Goal: Task Accomplishment & Management: Manage account settings

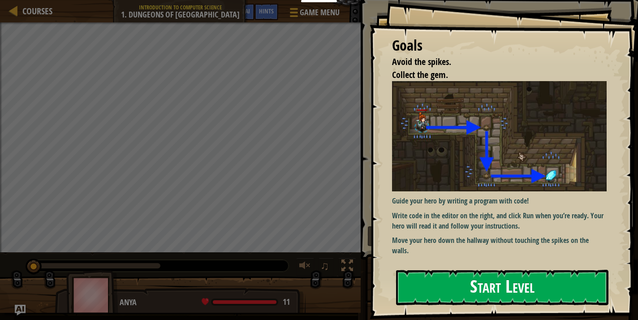
click at [429, 285] on button "Start Level" at bounding box center [502, 287] width 212 height 35
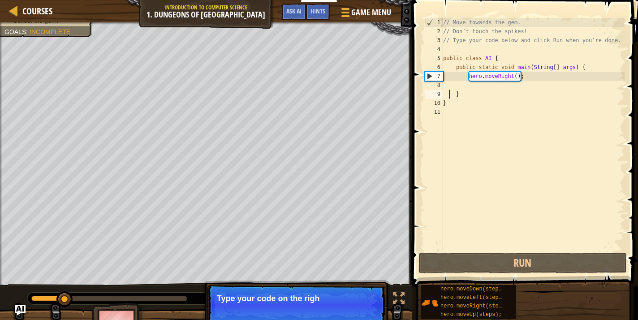
click at [449, 94] on div "// Move towards the gem. // Don’t touch the spikes! // Type your code below and…" at bounding box center [532, 143] width 183 height 251
type textarea "}"
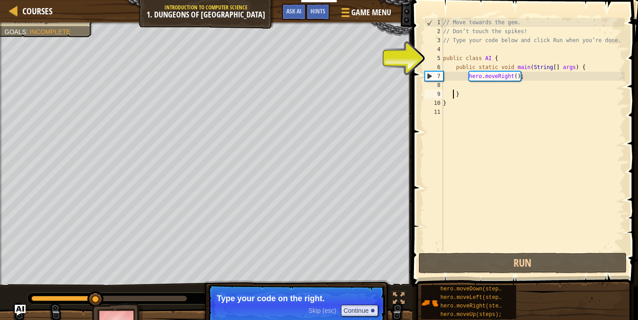
click at [453, 95] on div "// Move towards the gem. // Don’t touch the spikes! // Type your code below and…" at bounding box center [532, 143] width 183 height 251
click at [456, 95] on div "// Move towards the gem. // Don’t touch the spikes! // Type your code below and…" at bounding box center [532, 143] width 183 height 251
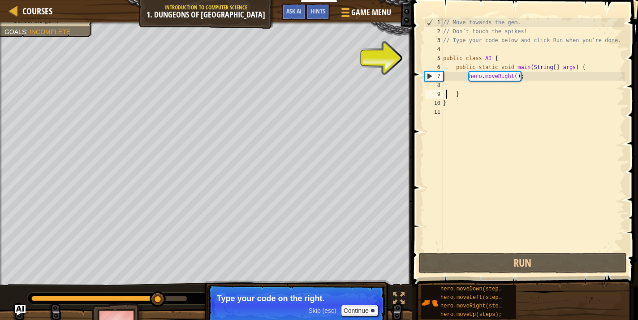
click at [447, 90] on div "// Move towards the gem. // Don’t touch the spikes! // Type your code below and…" at bounding box center [532, 143] width 183 height 251
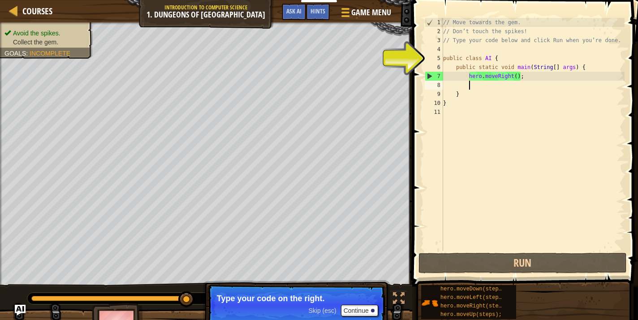
click at [487, 87] on div "// Move towards the gem. // Don’t touch the spikes! // Type your code below and…" at bounding box center [532, 143] width 183 height 251
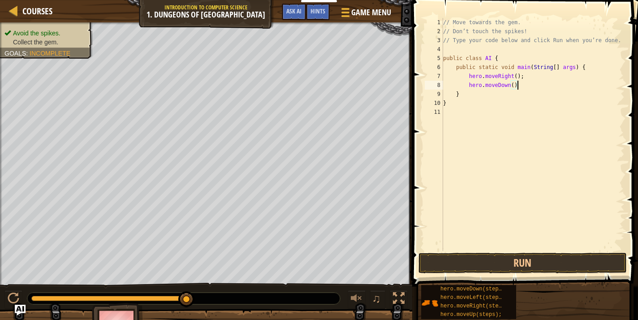
scroll to position [4, 6]
type textarea "hero.moveDown();"
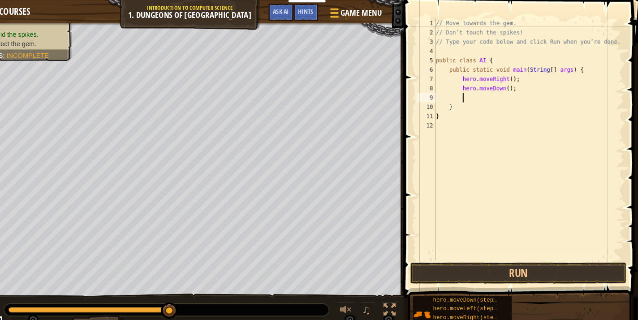
scroll to position [0, 0]
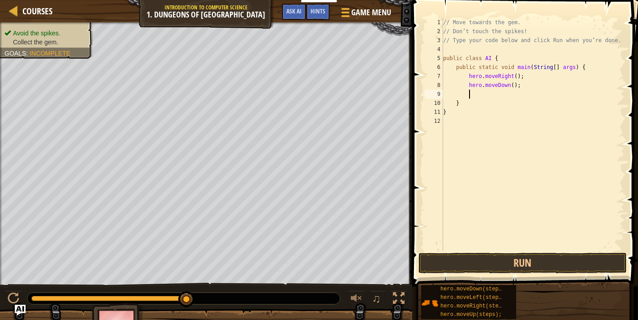
click at [467, 95] on div "// Move towards the gem. // Don’t touch the spikes! // Type your code below and…" at bounding box center [532, 143] width 183 height 251
click at [468, 94] on div "// Move towards the gem. // Don’t touch the spikes! // Type your code below and…" at bounding box center [532, 143] width 183 height 251
click at [467, 94] on div "// Move towards the gem. // Don’t touch the spikes! // Type your code below and…" at bounding box center [532, 143] width 183 height 251
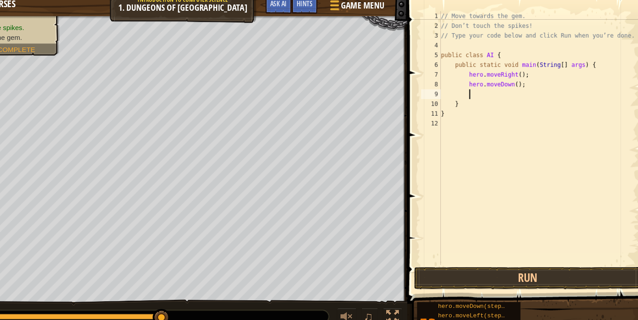
click at [476, 94] on div "// Move towards the gem. // Don’t touch the spikes! // Type your code below and…" at bounding box center [532, 143] width 183 height 251
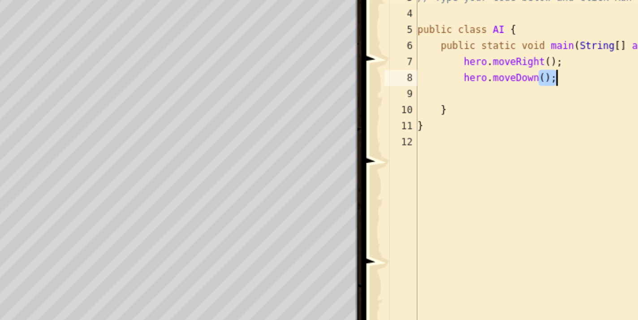
drag, startPoint x: 511, startPoint y: 85, endPoint x: 520, endPoint y: 86, distance: 9.4
click at [520, 86] on div "// Move towards the gem. // Don’t touch the spikes! // Type your code below and…" at bounding box center [532, 143] width 183 height 251
type textarea "hero.moveDown();"
click at [468, 93] on div "// Move towards the gem. // Don’t touch the spikes! // Type your code below and…" at bounding box center [532, 143] width 183 height 251
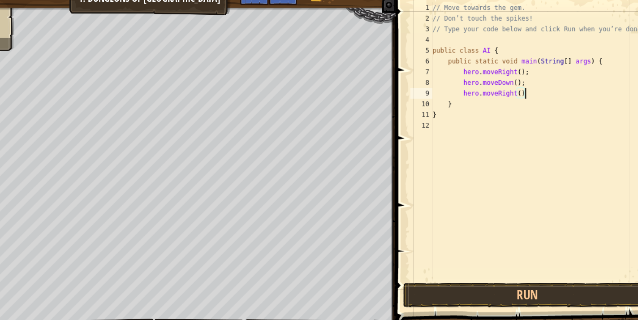
scroll to position [4, 6]
type textarea "hero.moveRight();"
click at [454, 266] on button "Run" at bounding box center [522, 263] width 209 height 21
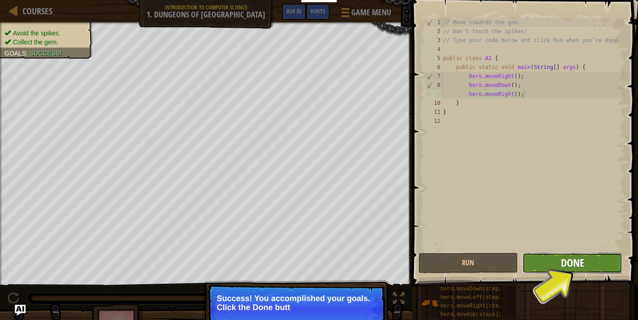
click at [581, 263] on span "Done" at bounding box center [572, 262] width 23 height 14
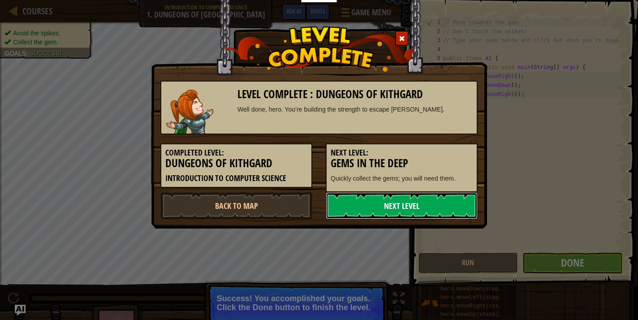
click at [423, 209] on link "Next Level" at bounding box center [402, 205] width 152 height 27
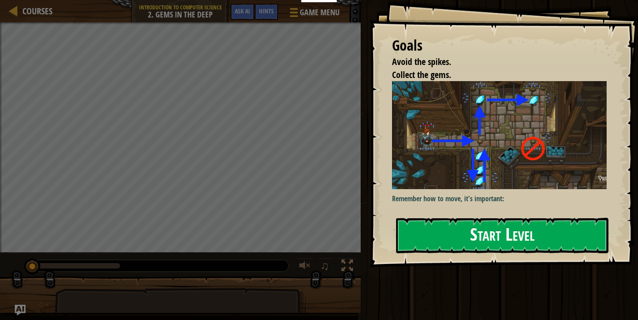
click at [451, 154] on div "Goals Avoid the spikes. Collect the gems. Remember how to move, it's important:…" at bounding box center [503, 133] width 268 height 267
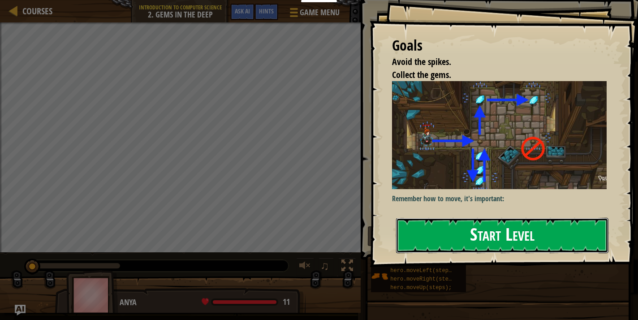
click at [432, 226] on button "Start Level" at bounding box center [502, 235] width 212 height 35
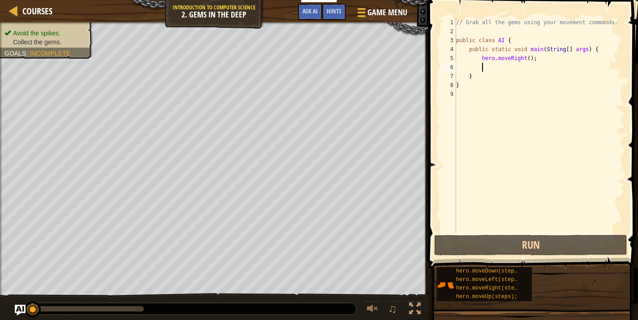
click at [485, 65] on div "// Grab all the gems using your movement commands. public class AI { public sta…" at bounding box center [539, 134] width 170 height 233
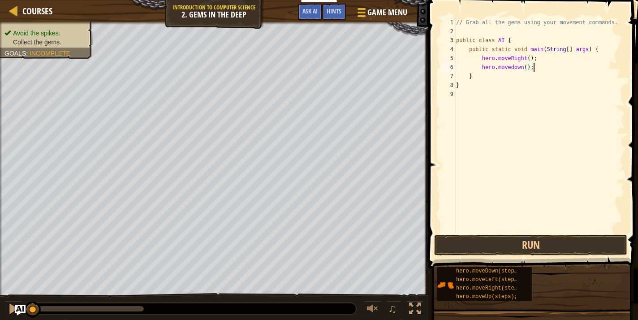
scroll to position [4, 6]
click at [506, 244] on button "Run" at bounding box center [530, 245] width 193 height 21
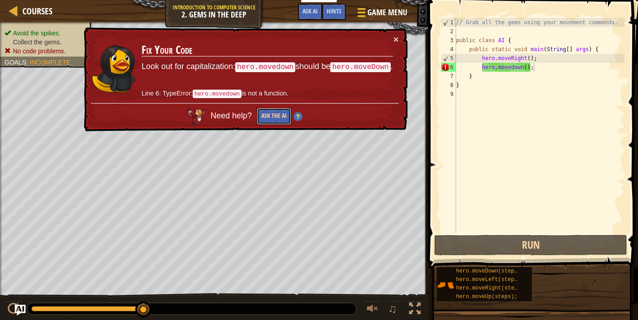
click at [281, 115] on button "Ask the AI" at bounding box center [274, 116] width 34 height 17
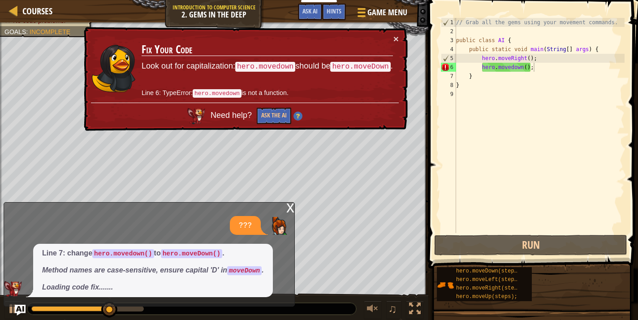
click at [293, 114] on img at bounding box center [297, 116] width 9 height 9
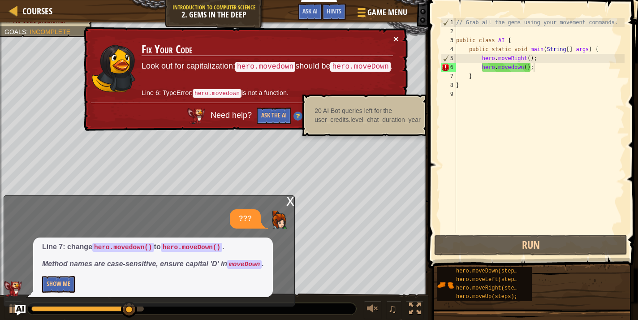
click at [395, 42] on button "×" at bounding box center [395, 38] width 5 height 9
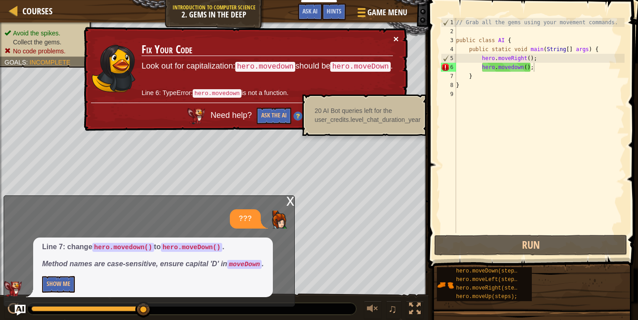
click at [394, 38] on button "×" at bounding box center [397, 40] width 6 height 9
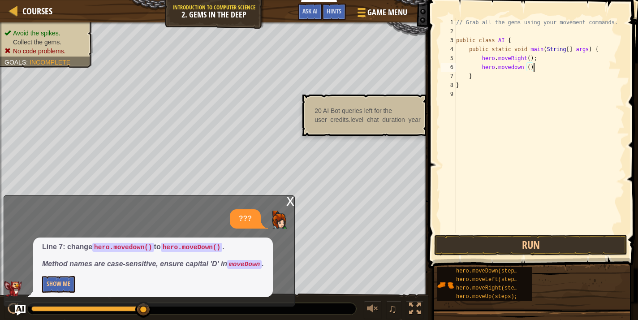
type textarea "hero.movedown ();"
type textarea "h"
click at [517, 68] on div "// Grab all the gems using your movement commands. public class AI { public sta…" at bounding box center [540, 134] width 167 height 233
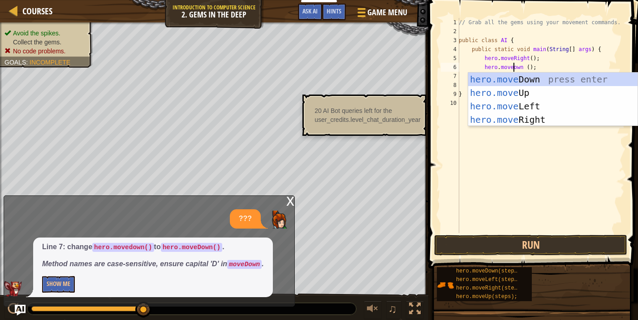
type textarea "hero.moveDown ();"
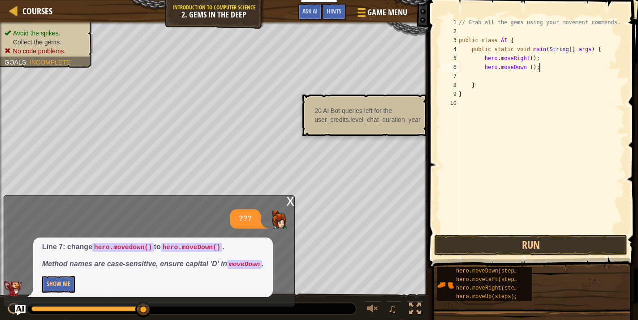
click at [539, 67] on div "// Grab all the gems using your movement commands. public class AI { public sta…" at bounding box center [540, 134] width 167 height 233
type textarea "hero.moveUP();"
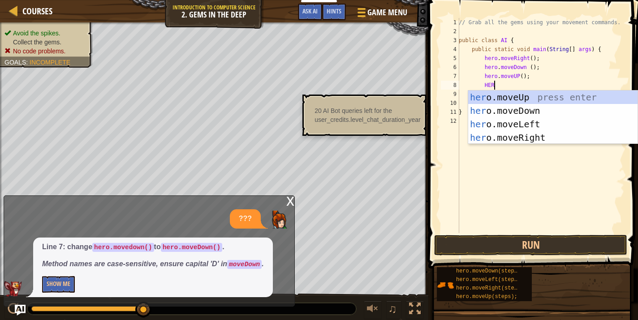
scroll to position [4, 3]
type textarea "H"
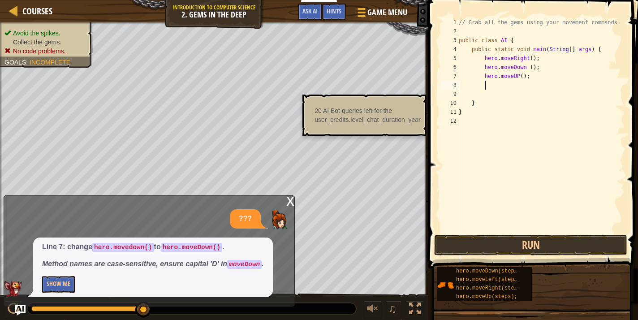
type textarea "H"
click at [515, 242] on button "Run" at bounding box center [530, 245] width 193 height 21
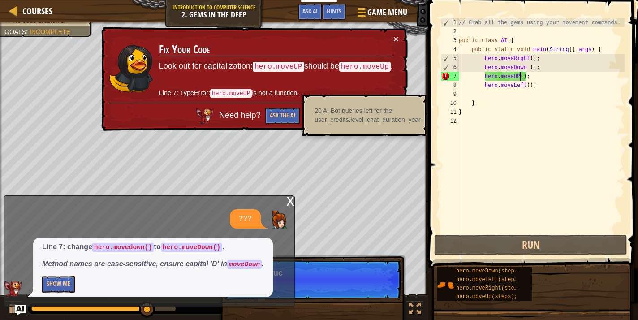
click at [519, 75] on div "// Grab all the gems using your movement commands. public class AI { public sta…" at bounding box center [540, 134] width 167 height 233
type textarea "hero.moveUP ();"
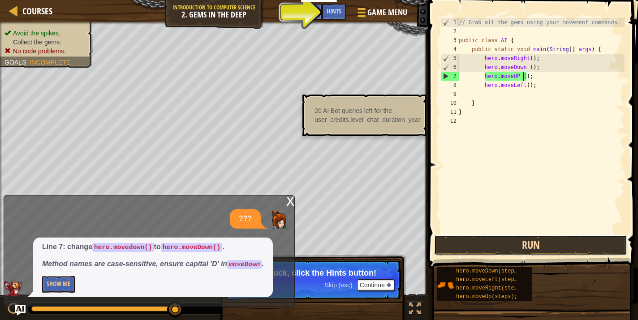
click at [491, 249] on button "Run" at bounding box center [530, 245] width 193 height 21
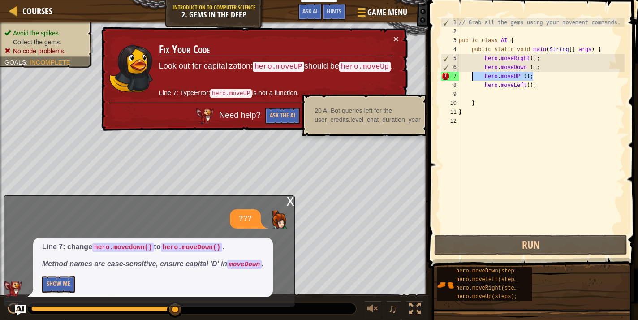
drag, startPoint x: 534, startPoint y: 75, endPoint x: 472, endPoint y: 79, distance: 61.5
click at [472, 79] on div "// Grab all the gems using your movement commands. public class AI { public sta…" at bounding box center [540, 134] width 167 height 233
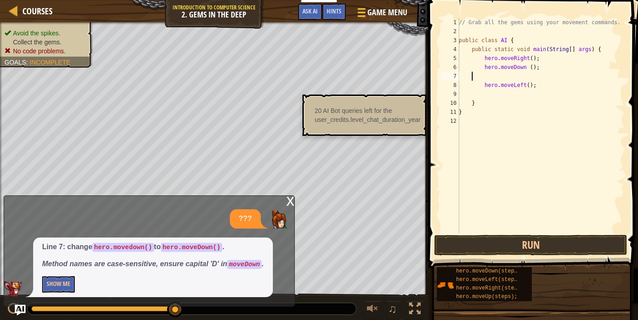
scroll to position [4, 0]
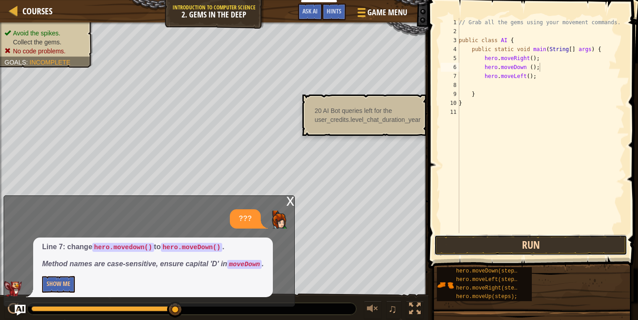
click at [485, 242] on button "Run" at bounding box center [530, 245] width 193 height 21
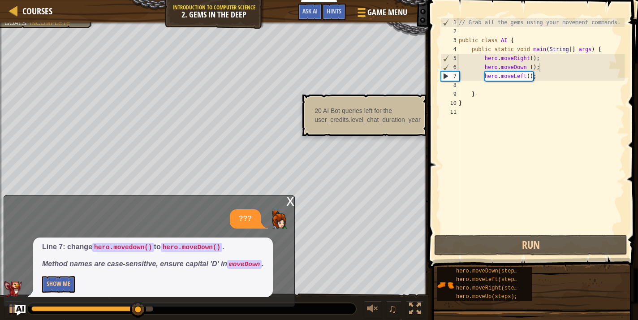
click at [287, 205] on div "x" at bounding box center [290, 200] width 8 height 9
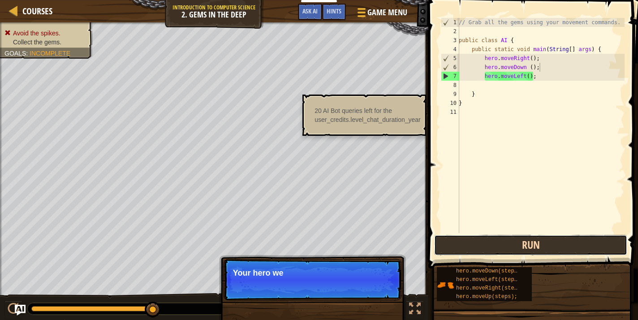
click at [446, 247] on button "Run" at bounding box center [530, 245] width 193 height 21
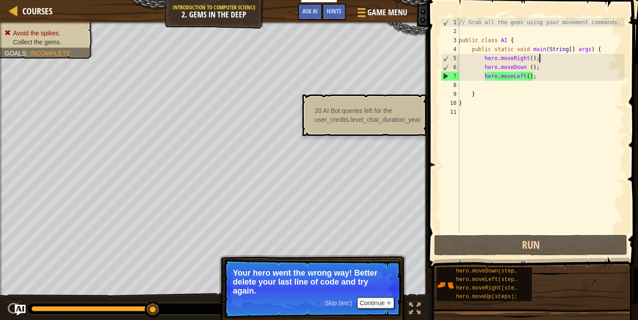
click at [540, 60] on div "// Grab all the gems using your movement commands. public class AI { public sta…" at bounding box center [540, 134] width 167 height 233
type textarea "hero.moveRight();"
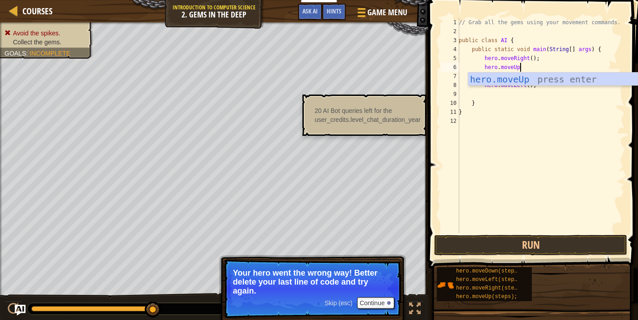
scroll to position [4, 4]
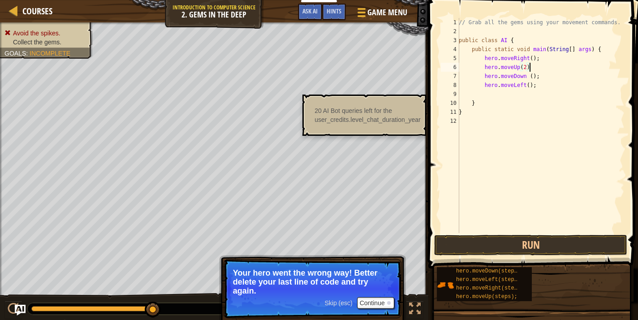
type textarea "hero.moveUp(2);"
click at [536, 171] on div "// Grab all the gems using your movement commands. public class AI { public sta…" at bounding box center [540, 134] width 167 height 233
click at [502, 250] on button "Run" at bounding box center [530, 245] width 193 height 21
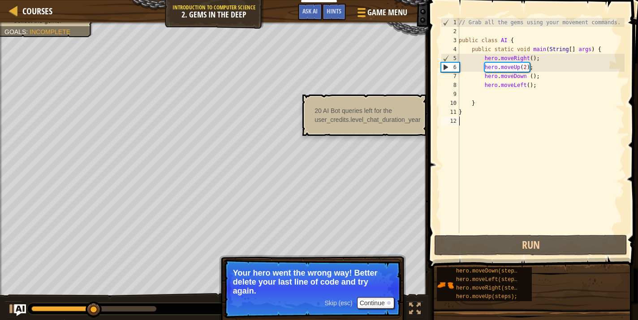
click at [16, 307] on img "Ask AI" at bounding box center [20, 310] width 12 height 12
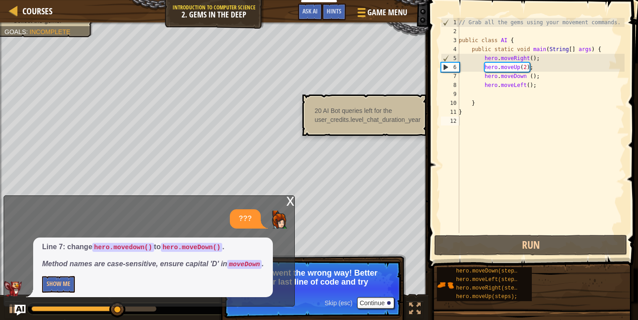
type textarea "hero.moveRight();"
click at [541, 60] on div "// Grab all the gems using your movement commands. public class AI { public sta…" at bounding box center [540, 134] width 167 height 233
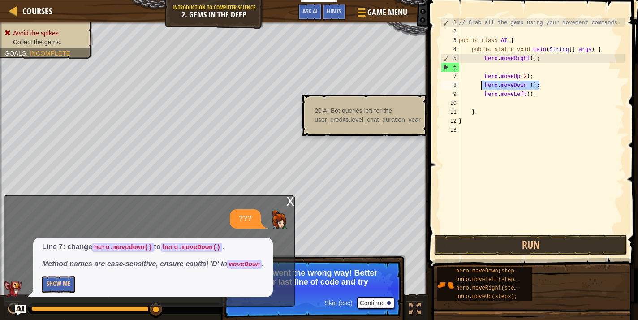
drag, startPoint x: 542, startPoint y: 86, endPoint x: 480, endPoint y: 86, distance: 61.8
click at [480, 86] on div "// Grab all the gems using your movement commands. public class AI { public sta…" at bounding box center [540, 134] width 167 height 233
type textarea "hero.moveDown ();"
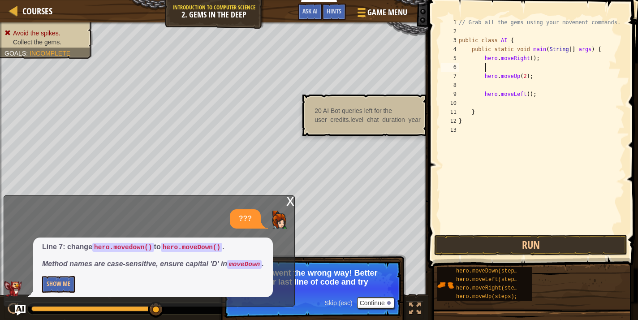
click at [485, 67] on div "// Grab all the gems using your movement commands. public class AI { public sta…" at bounding box center [540, 134] width 167 height 233
paste textarea "hero.moveDown ();"
drag, startPoint x: 527, startPoint y: 95, endPoint x: 513, endPoint y: 95, distance: 14.3
click at [513, 95] on div "// Grab all the gems using your movement commands. public class AI { public sta…" at bounding box center [540, 134] width 167 height 233
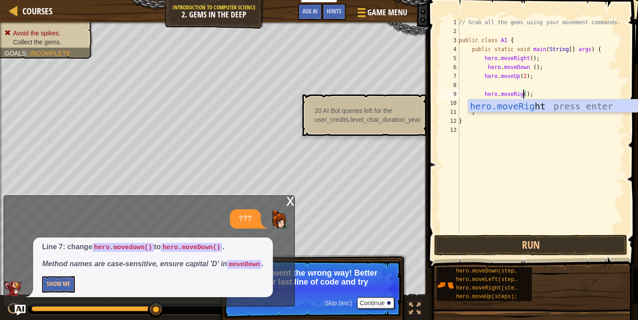
type textarea "hero.moveRight();"
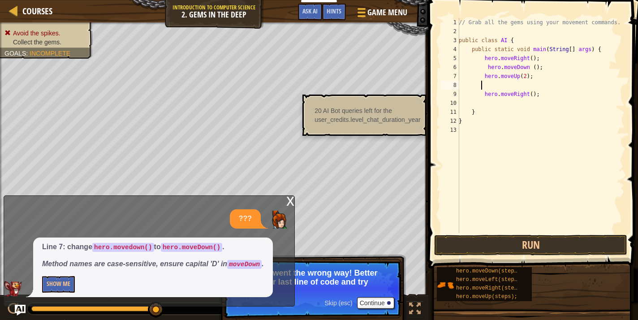
click at [500, 87] on div "// Grab all the gems using your movement commands. public class AI { public sta…" at bounding box center [540, 134] width 167 height 233
click at [489, 65] on div "// Grab all the gems using your movement commands. public class AI { public sta…" at bounding box center [540, 134] width 167 height 233
type textarea "hero.moveDown ();"
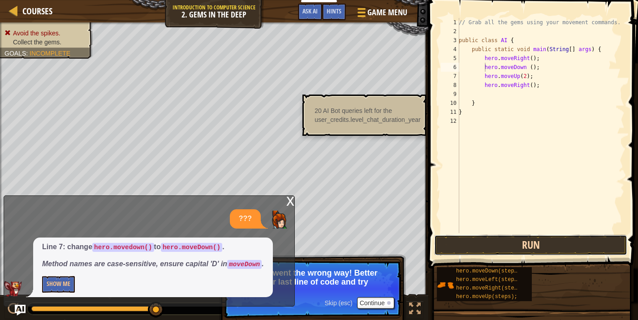
click at [473, 237] on button "Run" at bounding box center [530, 245] width 193 height 21
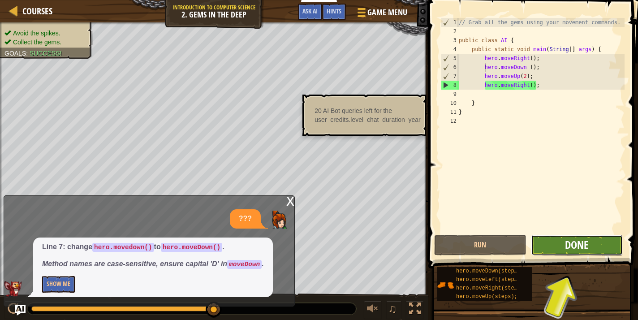
click at [568, 245] on span "Done" at bounding box center [576, 244] width 23 height 14
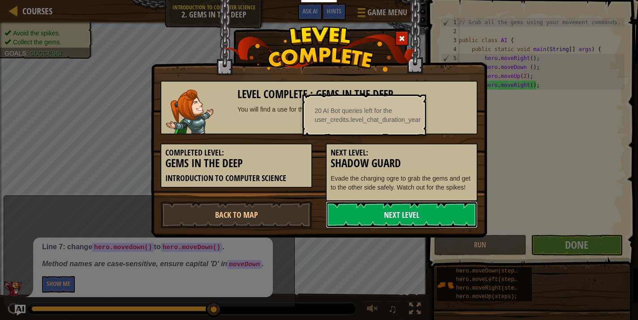
click at [397, 220] on link "Next Level" at bounding box center [402, 214] width 152 height 27
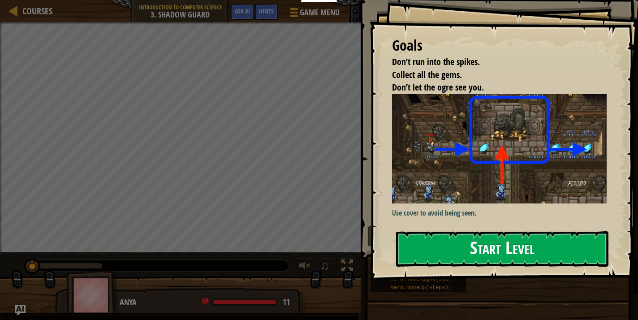
click at [425, 248] on button "Start Level" at bounding box center [502, 248] width 212 height 35
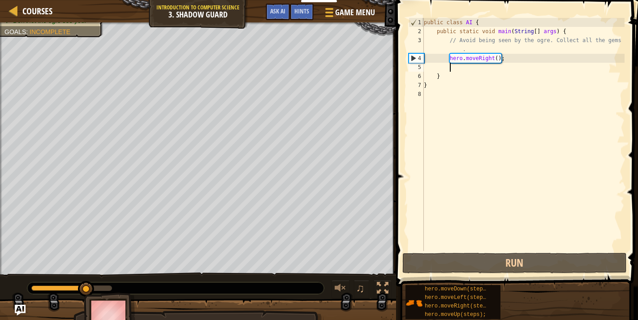
click at [451, 70] on div "public class AI { public static void main ( String [ ] args ) { // Avoid being …" at bounding box center [523, 143] width 202 height 251
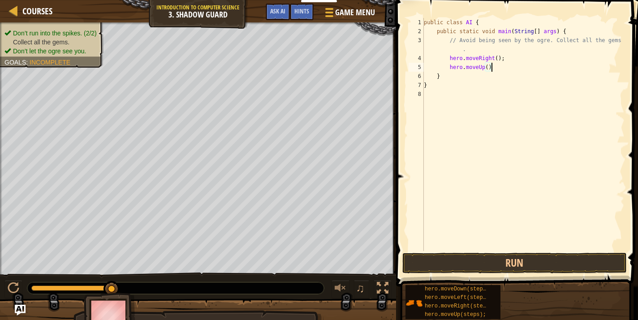
type textarea "hero.moveUp();"
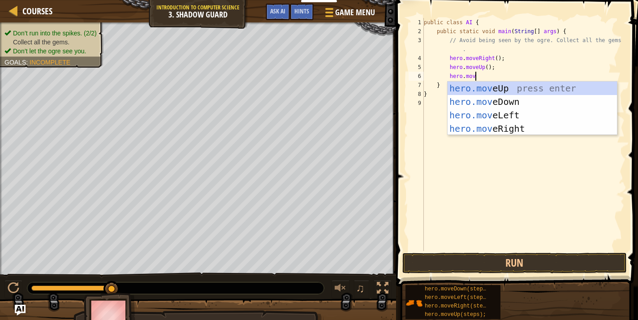
scroll to position [4, 4]
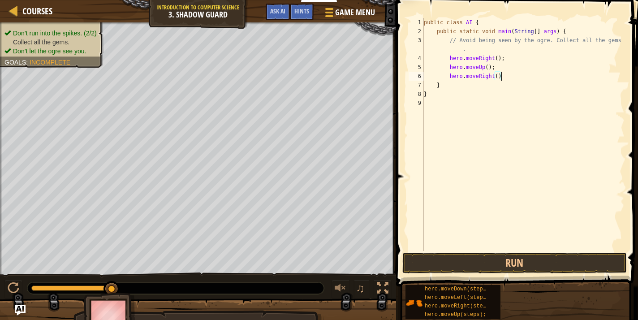
type textarea "hero.moveRight();"
type textarea "hero.oveDown();"
click at [469, 86] on div "public class AI { public static void main ( String [ ] args ) { // Avoid being …" at bounding box center [525, 143] width 200 height 251
click at [508, 85] on div "public class AI { public static void main ( String [ ] args ) { // Avoid being …" at bounding box center [525, 143] width 200 height 251
click at [484, 93] on div "public class AI { public static void main ( String [ ] args ) { // Avoid being …" at bounding box center [525, 143] width 200 height 251
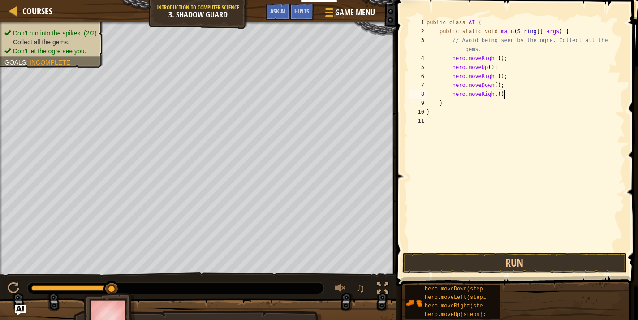
scroll to position [4, 6]
type textarea "hero.moveRight();"
click at [470, 255] on button "Run" at bounding box center [514, 263] width 224 height 21
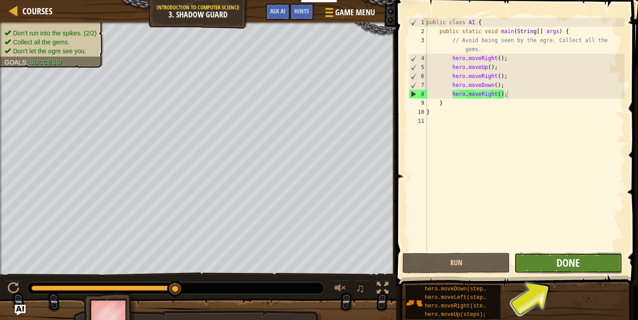
click at [578, 266] on span "Done" at bounding box center [567, 262] width 23 height 14
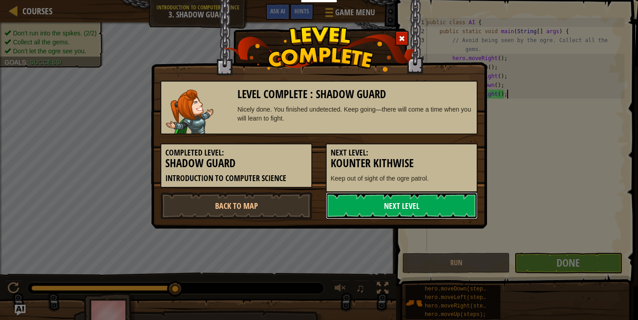
click at [404, 202] on link "Next Level" at bounding box center [402, 205] width 152 height 27
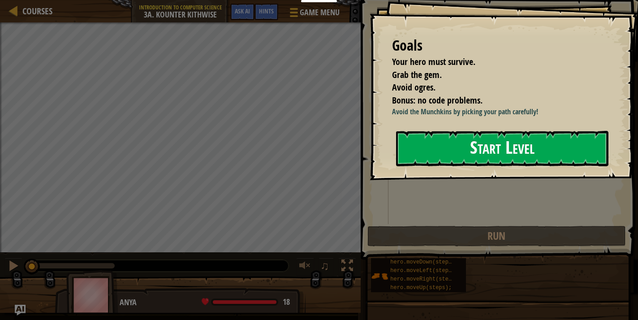
click at [417, 155] on button "Start Level" at bounding box center [502, 148] width 212 height 35
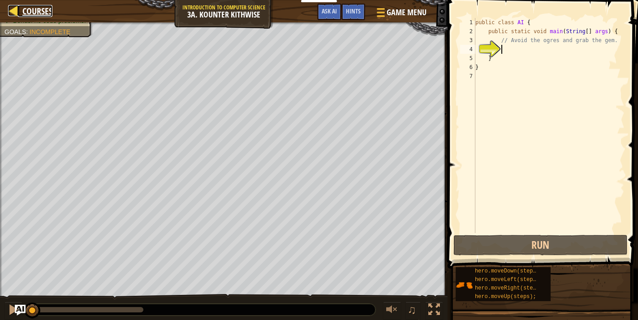
click at [28, 8] on span "Courses" at bounding box center [37, 11] width 30 height 12
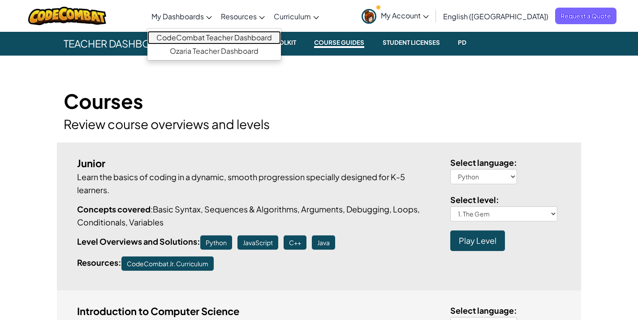
click at [199, 35] on link "CodeCombat Teacher Dashboard" at bounding box center [213, 37] width 133 height 13
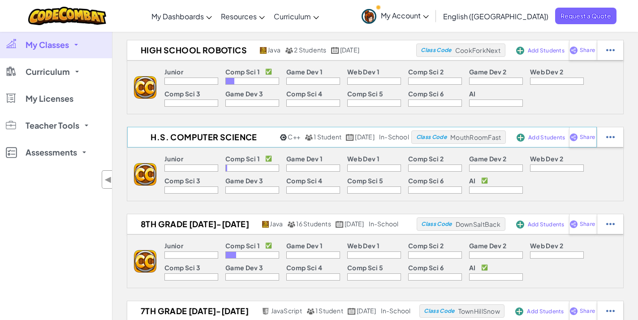
scroll to position [32, 0]
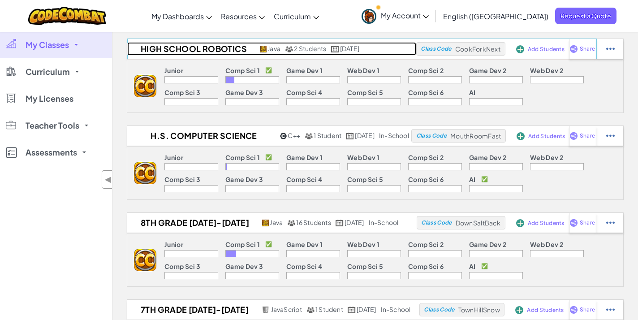
click at [217, 45] on h2 "High School Robotics" at bounding box center [192, 48] width 130 height 13
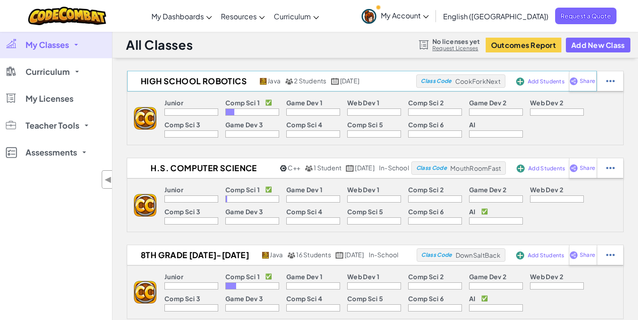
select select "560f1a9f22961295f9427742"
